Goal: Find specific page/section: Find specific page/section

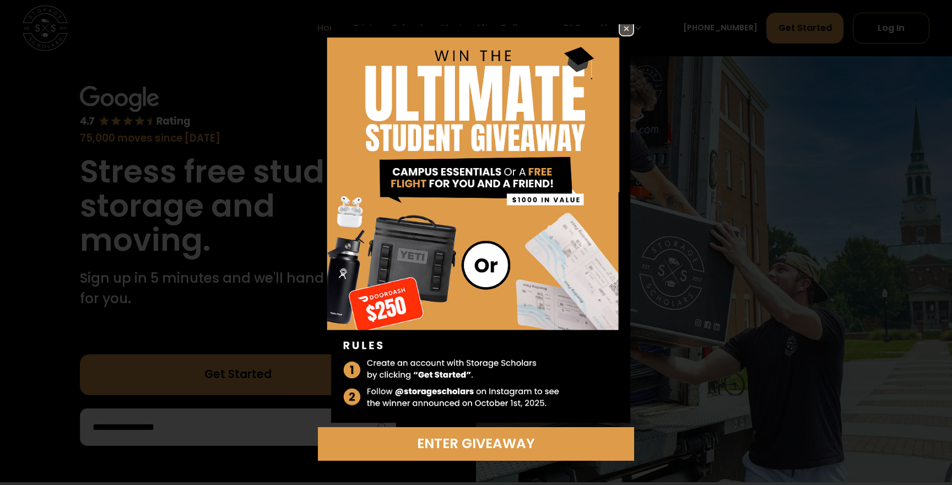
scroll to position [67, 0]
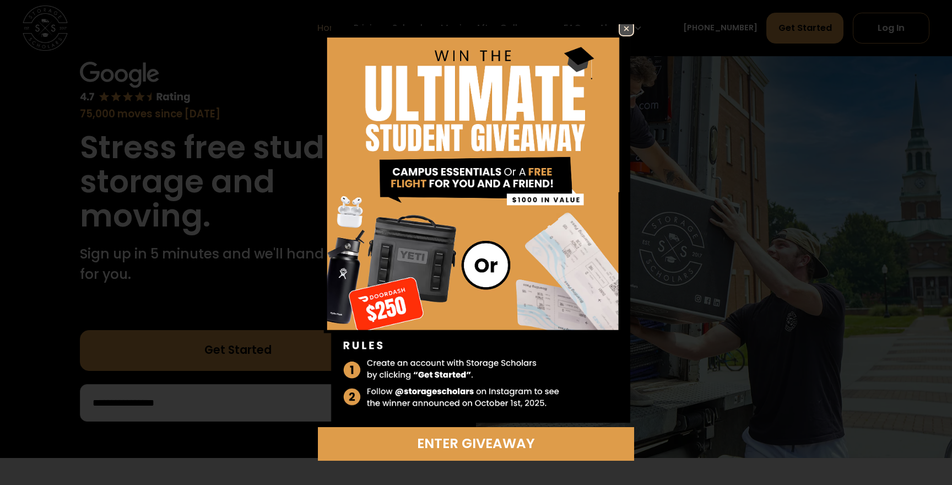
click at [616, 30] on img at bounding box center [476, 224] width 316 height 406
click at [626, 33] on img at bounding box center [626, 28] width 13 height 13
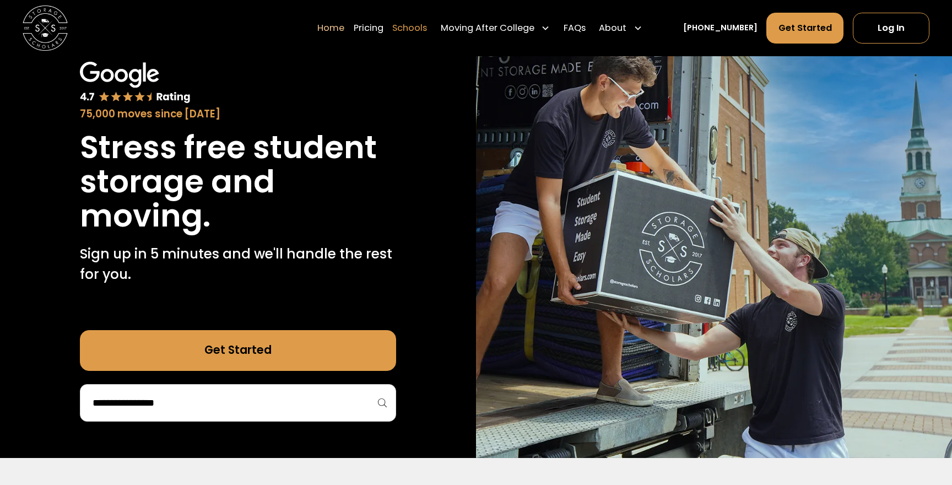
click at [427, 30] on link "Schools" at bounding box center [409, 28] width 35 height 31
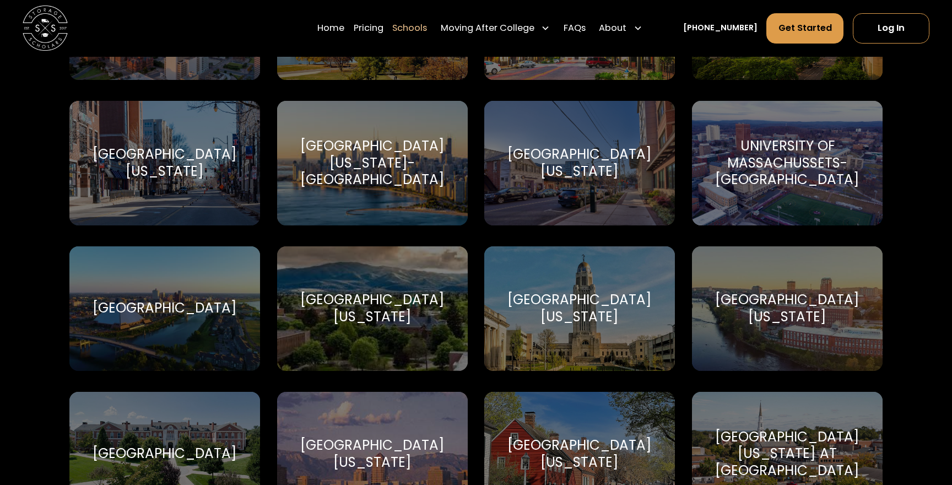
scroll to position [5800, 0]
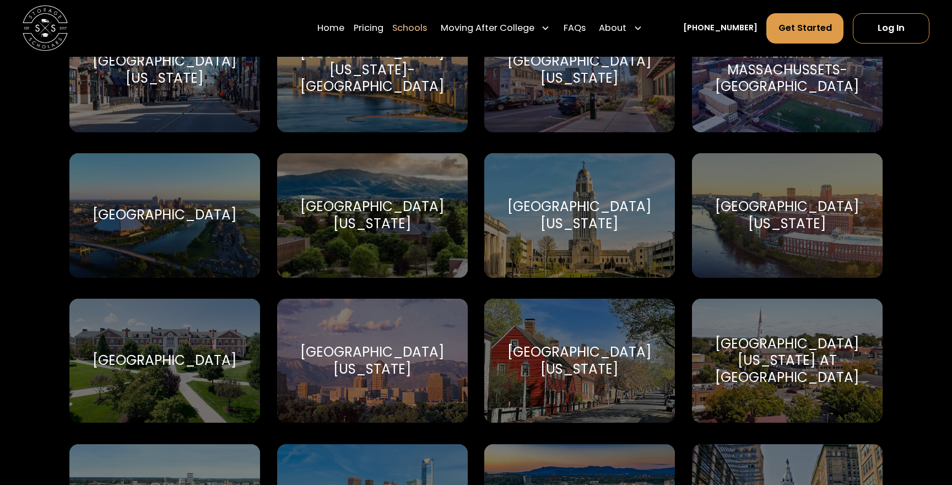
click at [540, 198] on div "University of Nebraska-Lincoln" at bounding box center [580, 215] width 164 height 34
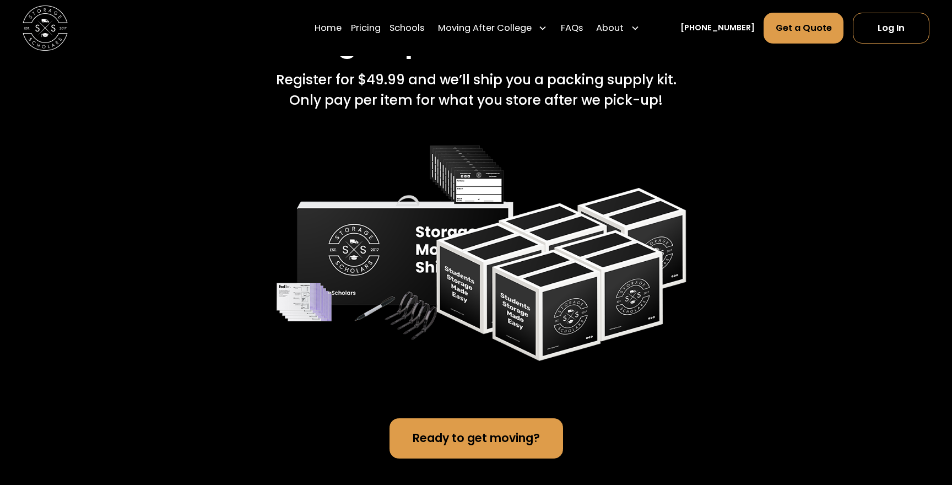
scroll to position [2614, 0]
